Goal: Obtain resource: Obtain resource

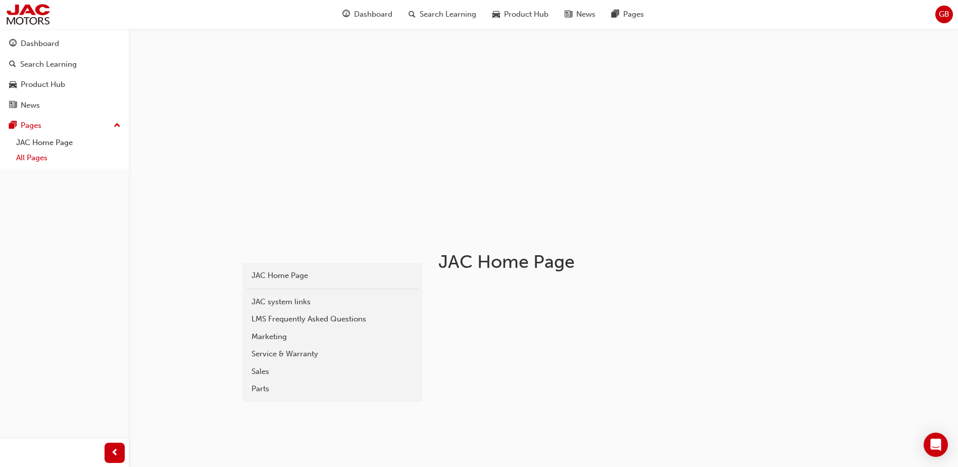
click at [25, 162] on link "All Pages" at bounding box center [68, 158] width 113 height 16
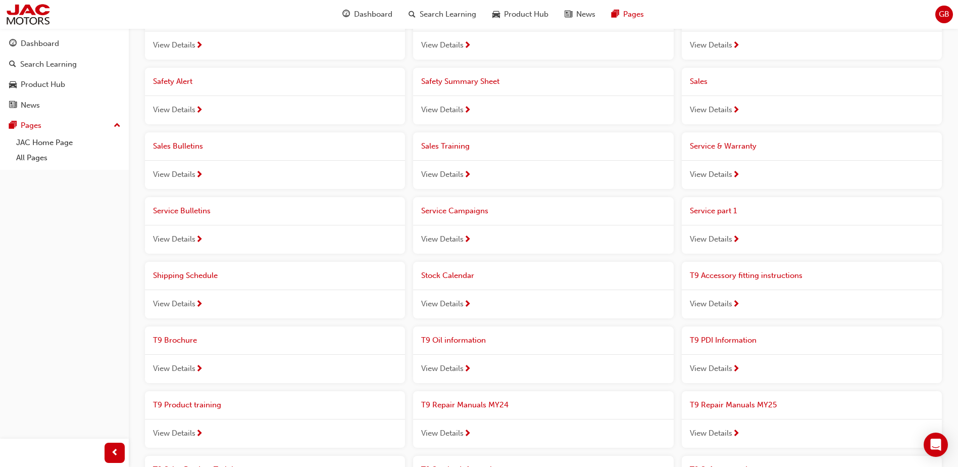
scroll to position [606, 0]
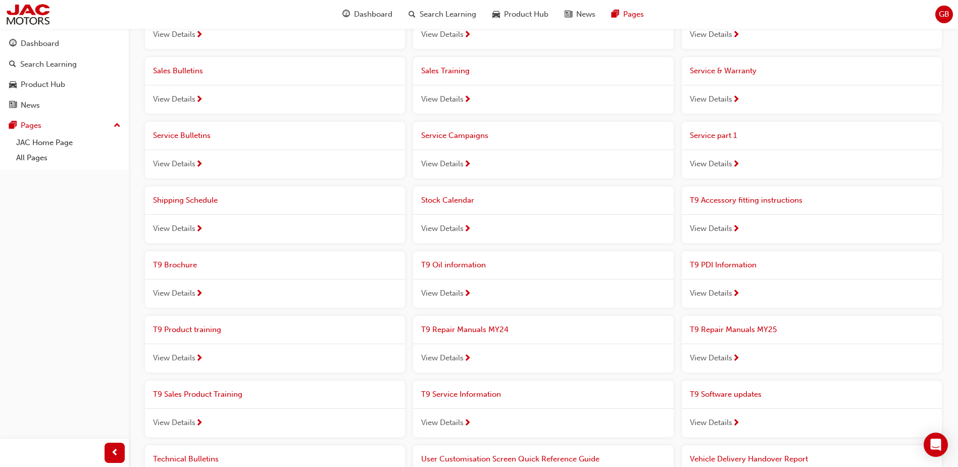
click at [450, 358] on span "View Details" at bounding box center [442, 358] width 42 height 12
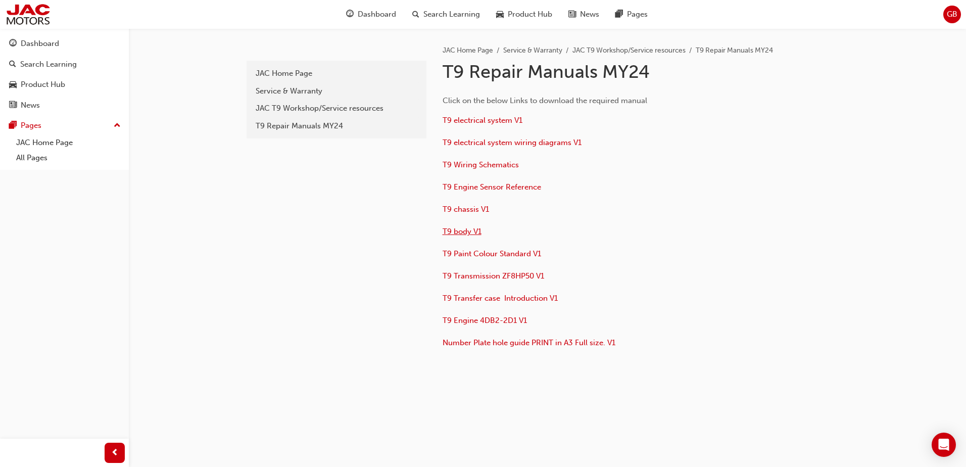
click at [456, 228] on span "T9 body V1" at bounding box center [462, 231] width 39 height 9
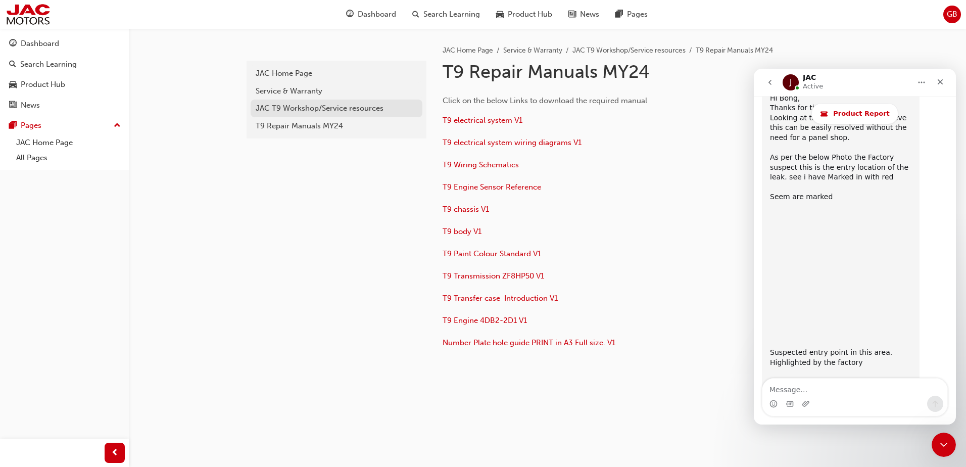
scroll to position [6574, 0]
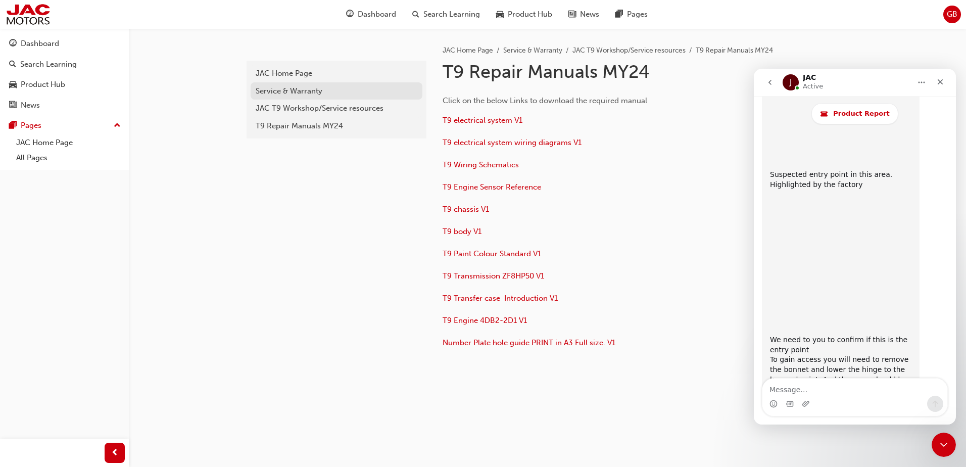
click at [278, 95] on div "Service & Warranty" at bounding box center [337, 91] width 162 height 12
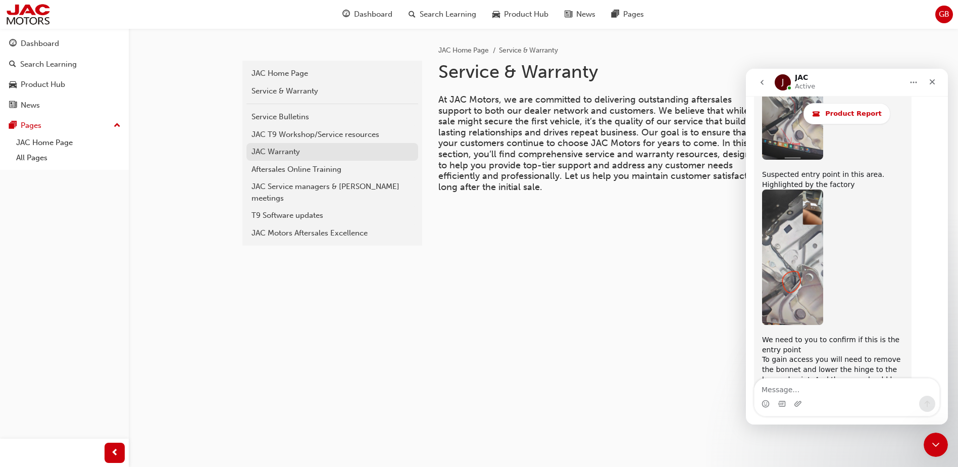
click at [324, 155] on div "JAC Warranty" at bounding box center [333, 152] width 162 height 12
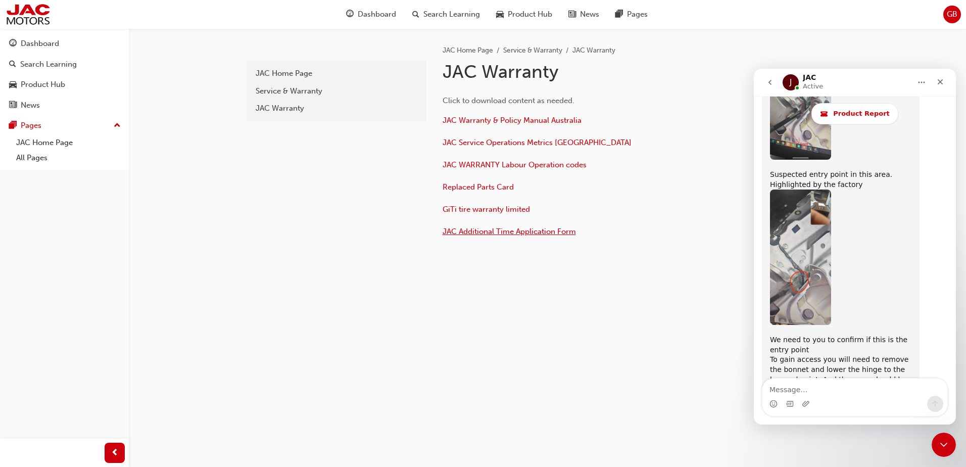
click at [469, 230] on span "JAC Additional Time Application Form" at bounding box center [509, 231] width 133 height 9
click at [537, 165] on span "JAC WARRANTY Labour Operation codes" at bounding box center [515, 164] width 144 height 9
click at [555, 121] on span "JAC Warranty & Policy Manual Australia" at bounding box center [512, 120] width 139 height 9
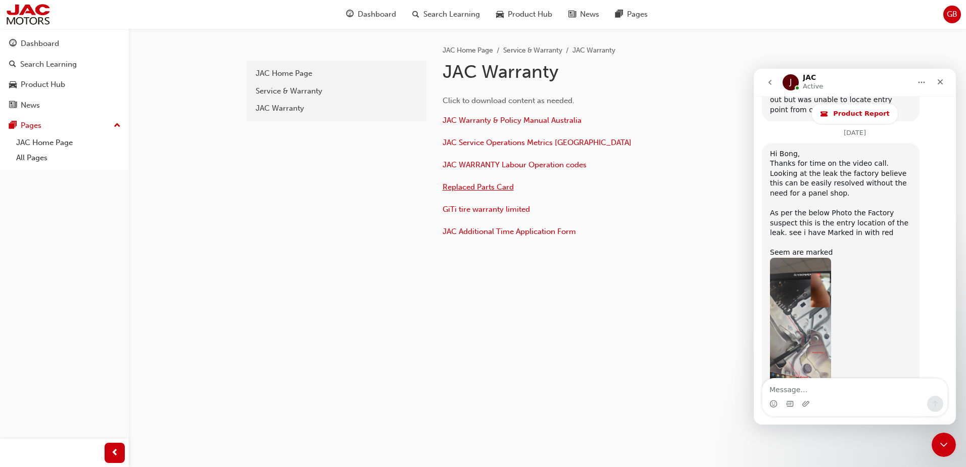
scroll to position [6574, 0]
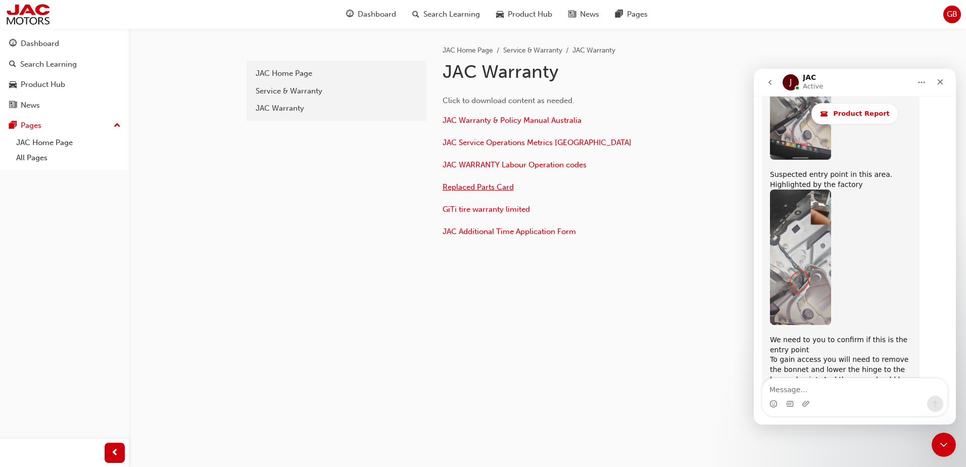
click at [450, 184] on span "Replaced Parts Card" at bounding box center [478, 186] width 71 height 9
